Goal: Transaction & Acquisition: Purchase product/service

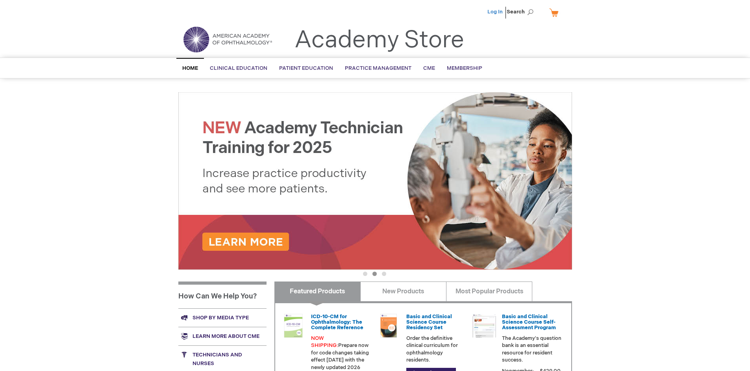
click at [496, 12] on link "Log In" at bounding box center [495, 12] width 15 height 6
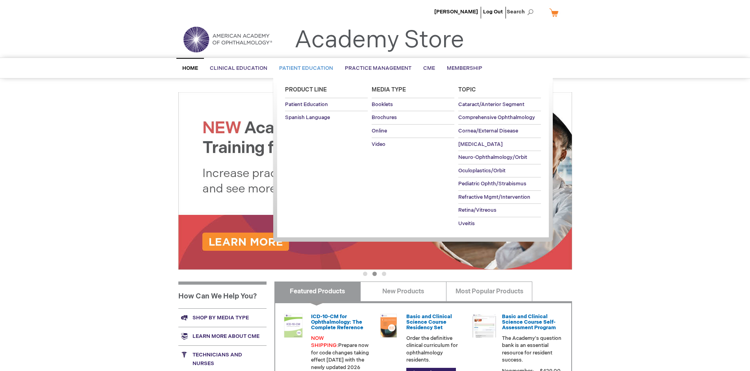
click at [304, 68] on span "Patient Education" at bounding box center [306, 68] width 54 height 6
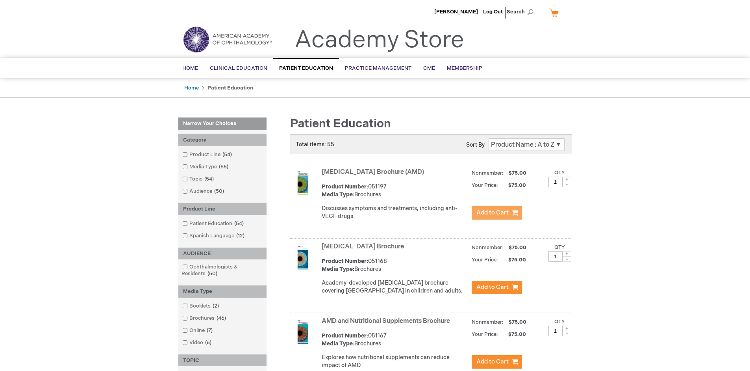
click at [497, 213] on span "Add to Cart" at bounding box center [492, 212] width 32 height 7
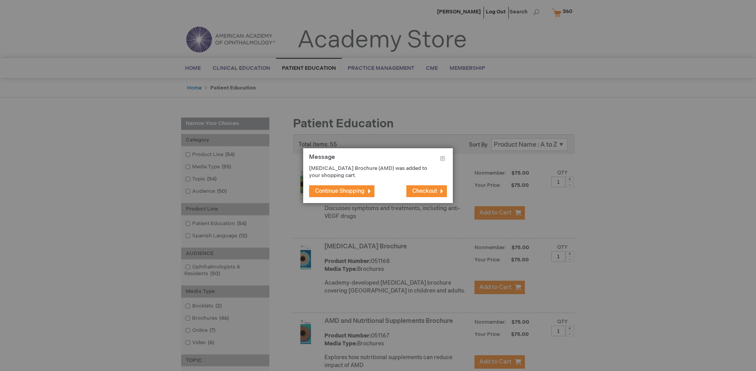
click at [340, 191] on span "Continue Shopping" at bounding box center [340, 190] width 50 height 7
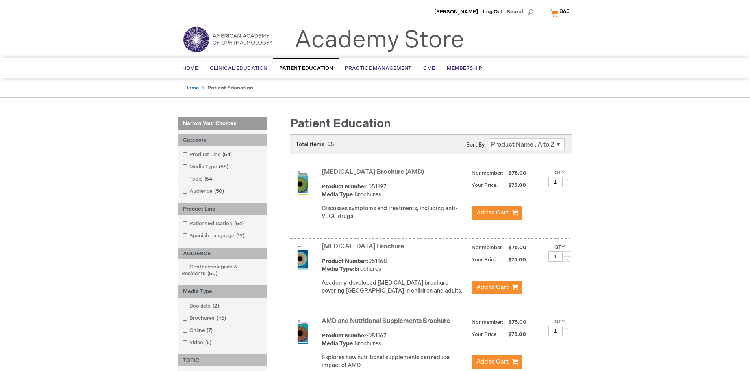
click at [387, 324] on link "AMD and Nutritional Supplements Brochure" at bounding box center [386, 320] width 128 height 7
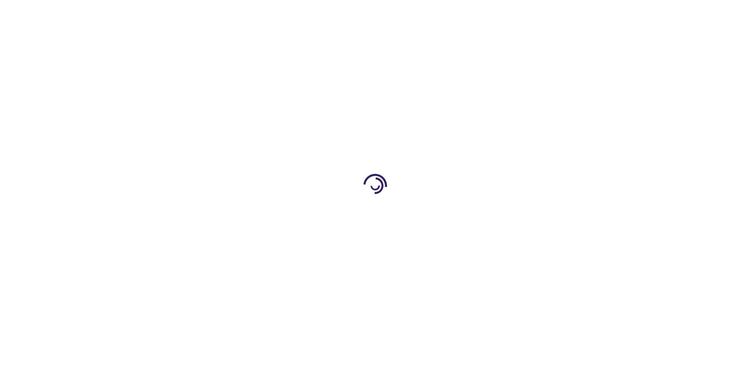
type input "1"
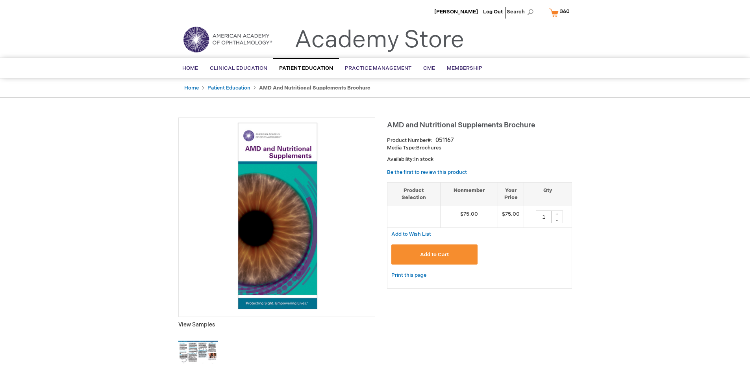
click at [434, 254] on span "Add to Cart" at bounding box center [434, 254] width 29 height 6
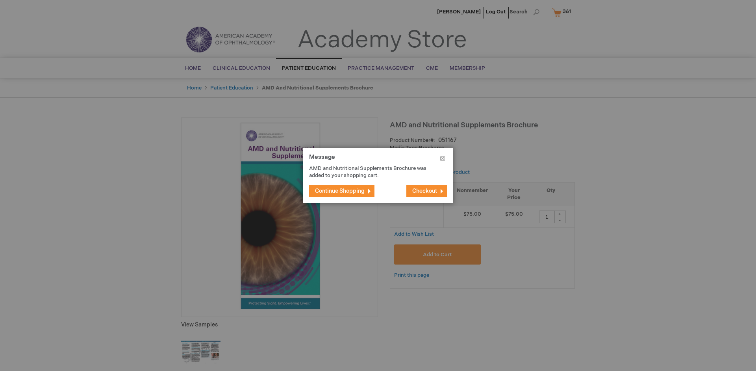
click at [340, 191] on span "Continue Shopping" at bounding box center [340, 190] width 50 height 7
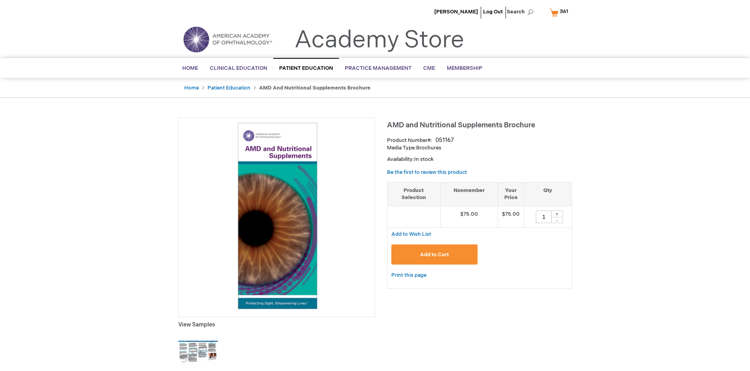
click at [560, 12] on span "361" at bounding box center [564, 11] width 8 height 6
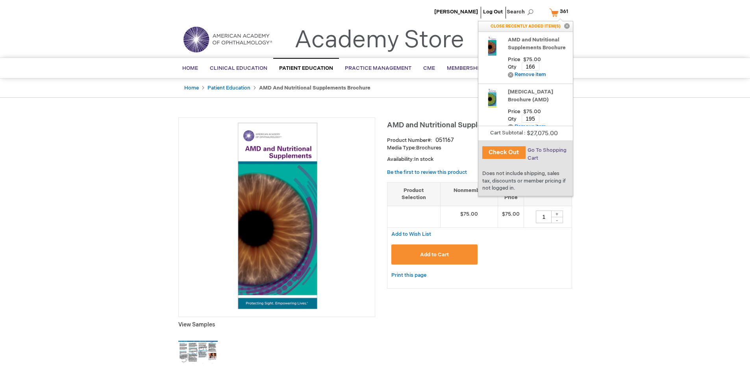
click at [547, 150] on span "Go To Shopping Cart" at bounding box center [547, 154] width 39 height 14
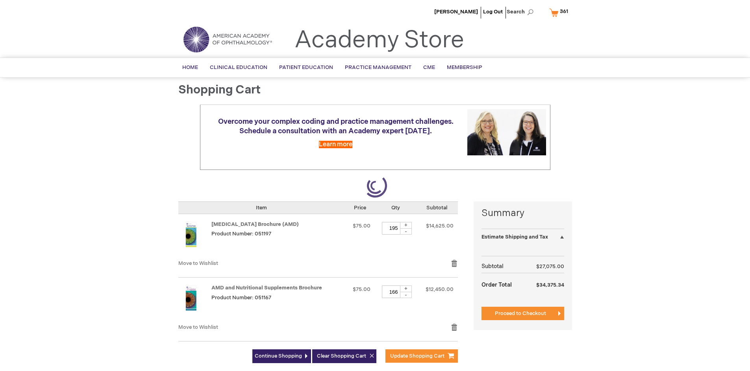
select select "US"
select select "41"
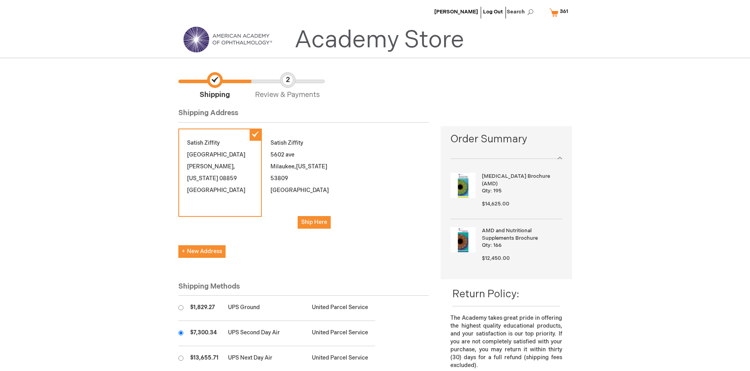
click at [181, 332] on input "radio" at bounding box center [180, 332] width 5 height 5
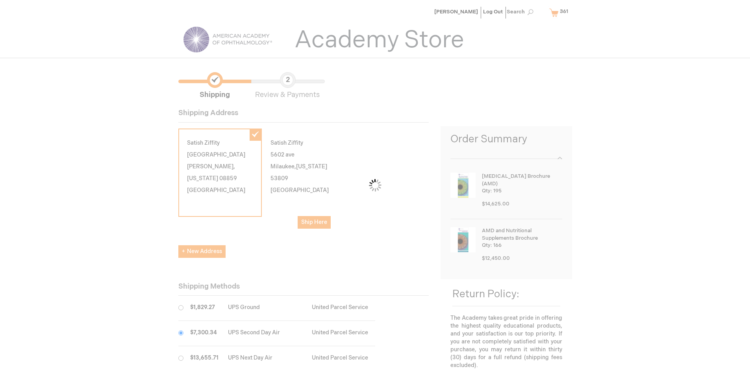
scroll to position [39, 0]
